Goal: Information Seeking & Learning: Learn about a topic

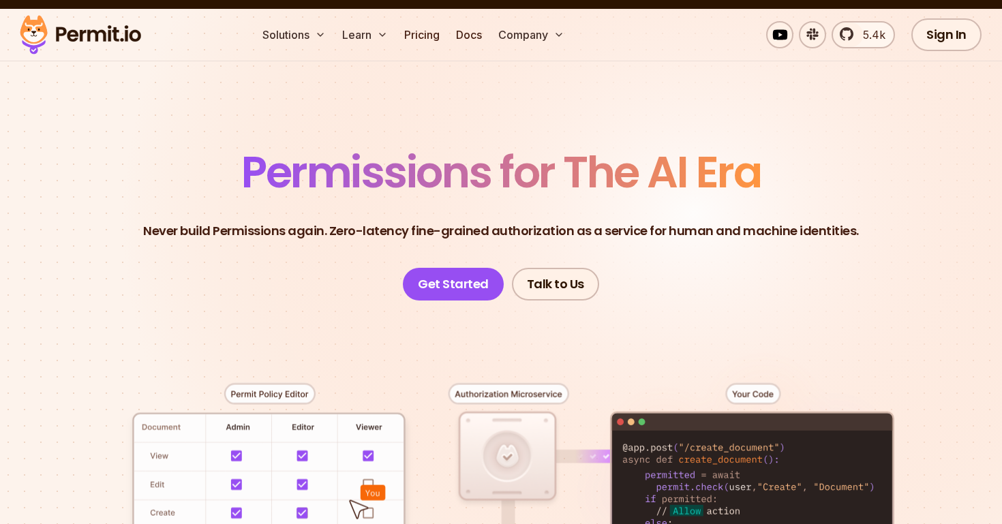
scroll to position [25, 0]
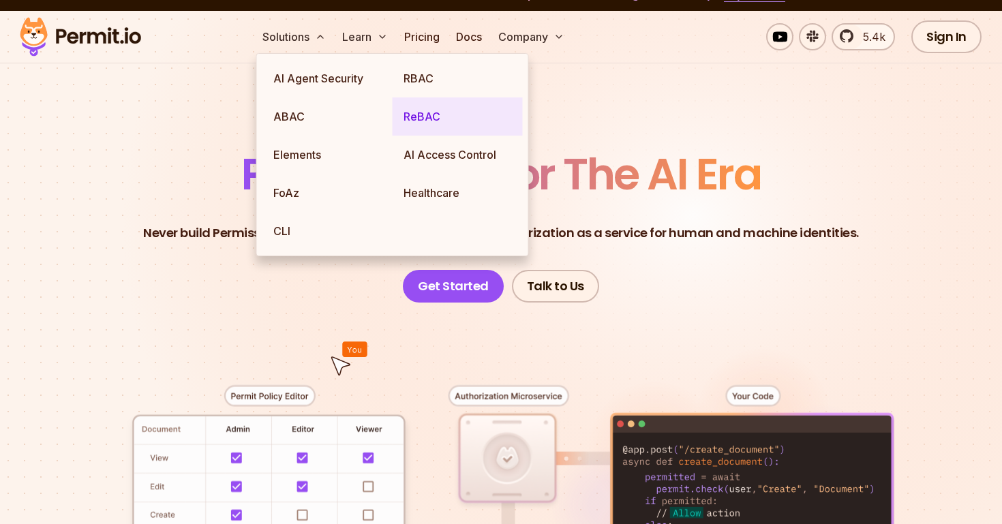
click at [419, 116] on link "ReBAC" at bounding box center [458, 116] width 130 height 38
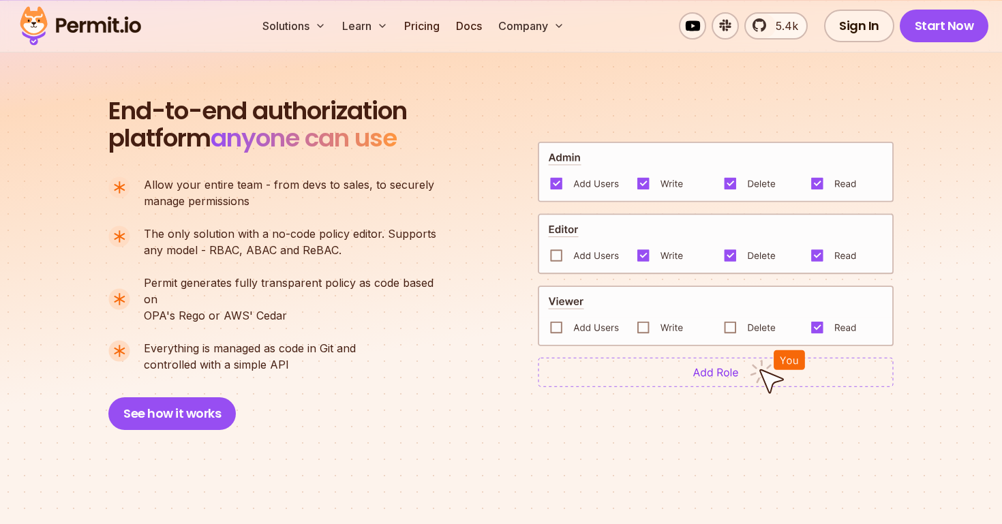
scroll to position [927, 0]
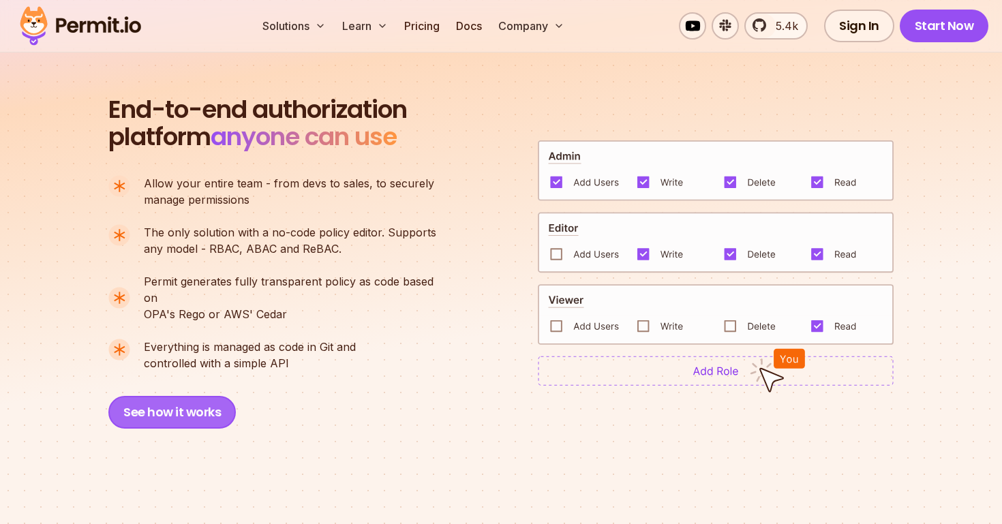
click at [155, 396] on button "See how it works" at bounding box center [171, 412] width 127 height 33
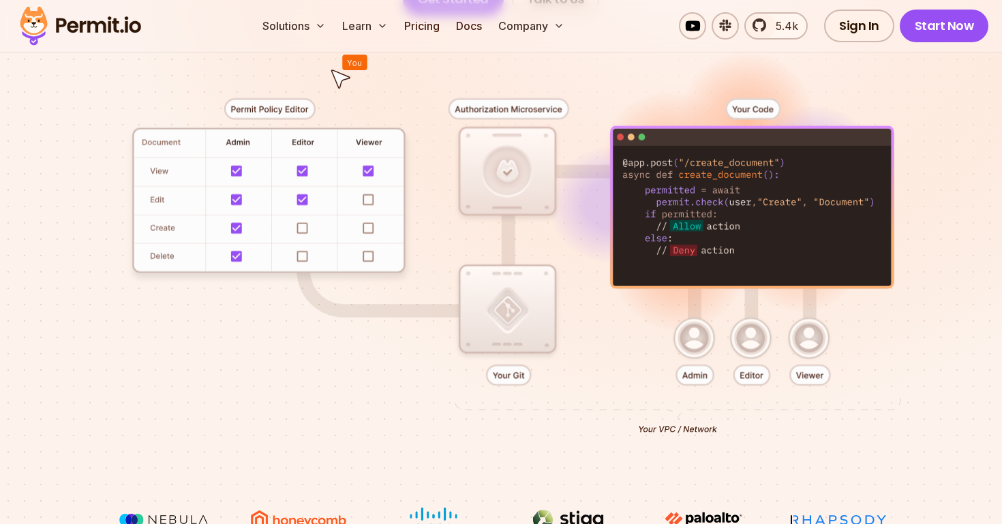
scroll to position [315, 0]
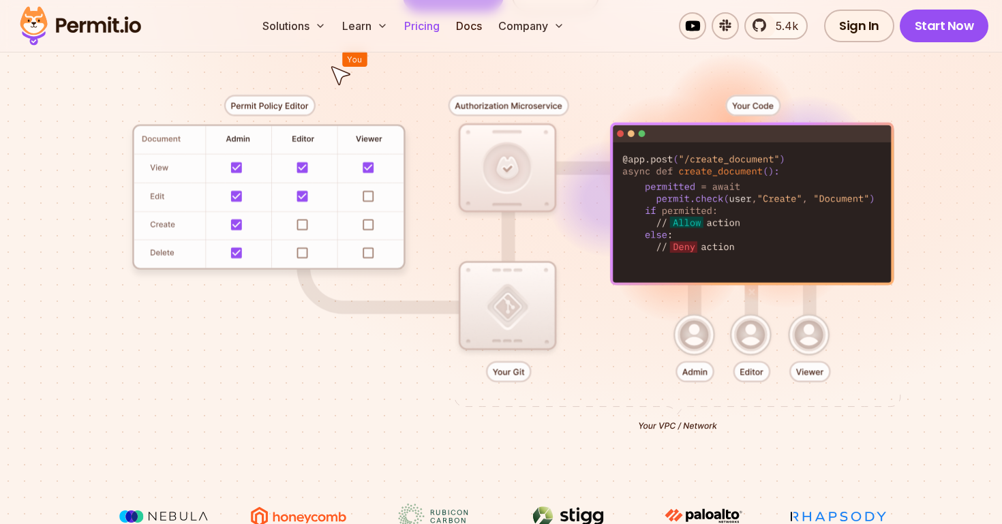
click at [432, 27] on link "Pricing" at bounding box center [422, 25] width 46 height 27
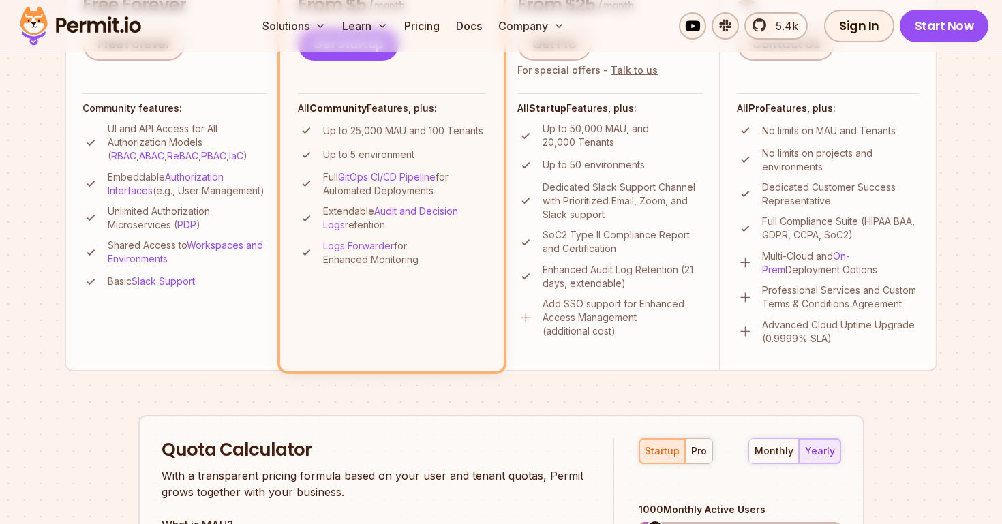
scroll to position [526, 0]
